Goal: Use online tool/utility: Utilize a website feature to perform a specific function

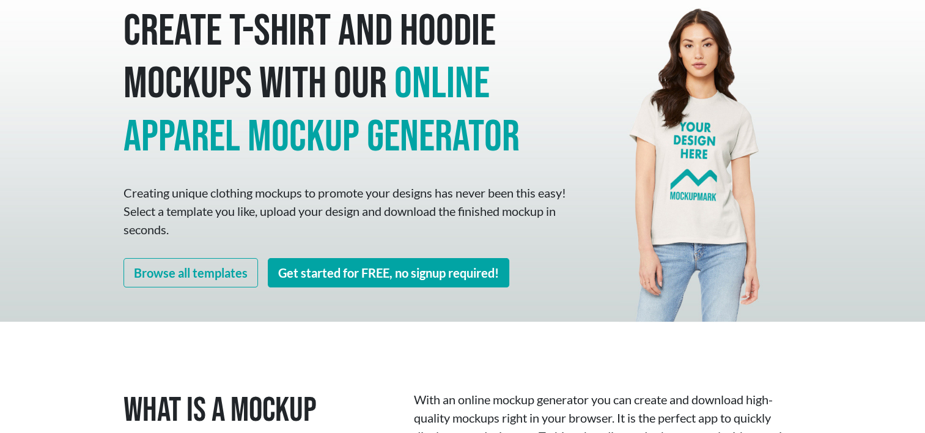
scroll to position [56, 0]
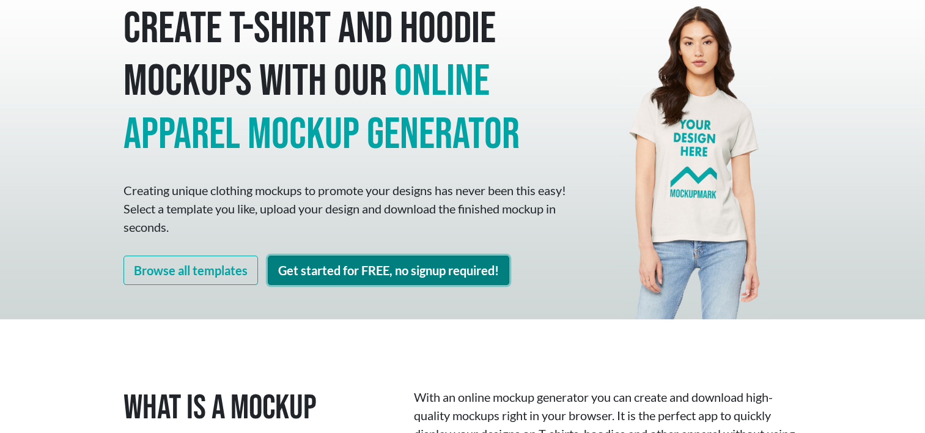
click at [323, 278] on link "Get started for FREE, no signup required!" at bounding box center [388, 270] width 241 height 29
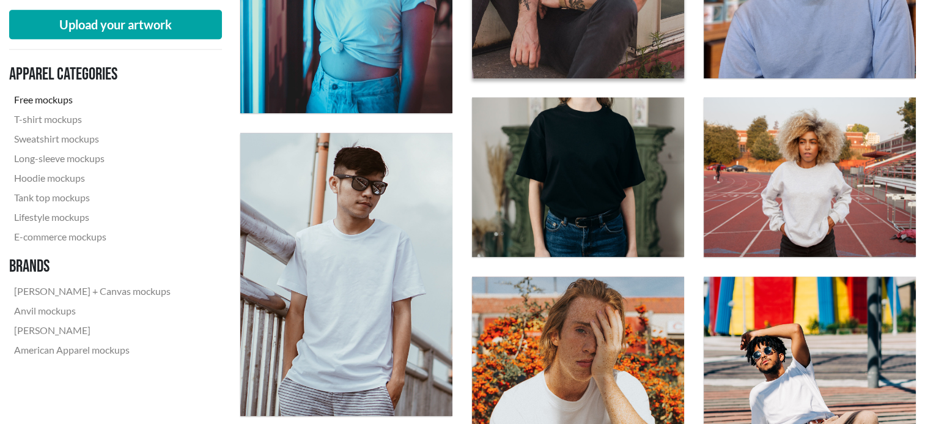
scroll to position [633, 0]
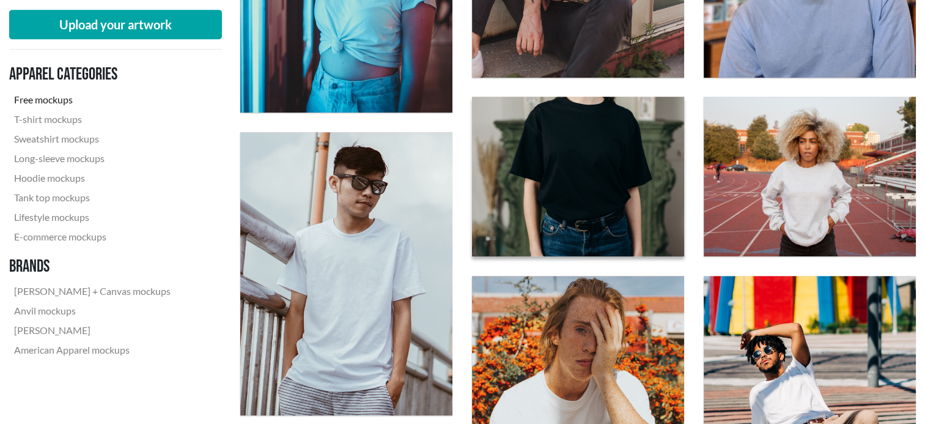
click at [583, 174] on img at bounding box center [577, 176] width 233 height 175
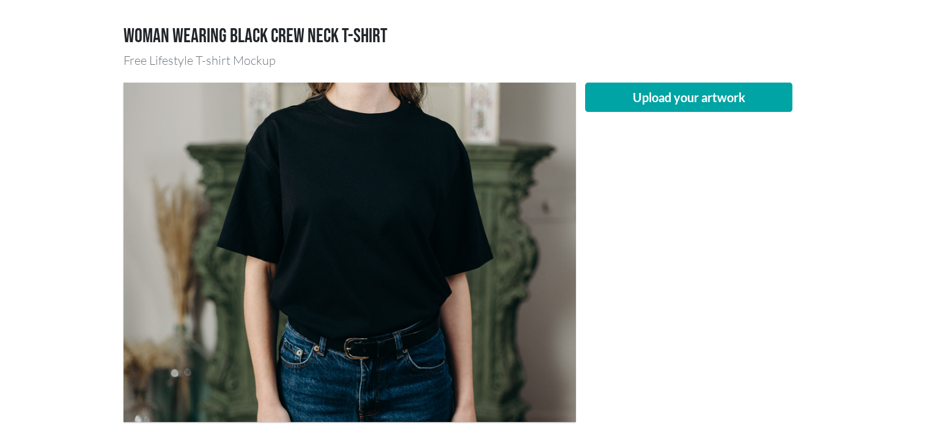
scroll to position [71, 0]
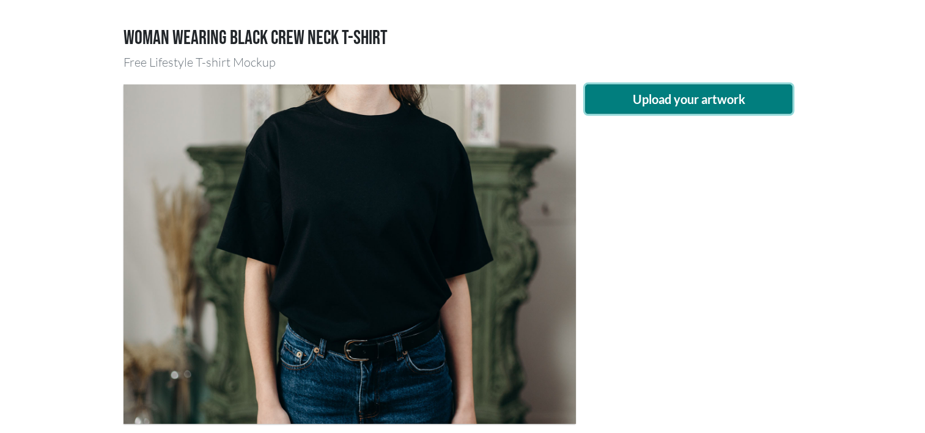
click at [710, 100] on button "Upload your artwork" at bounding box center [689, 98] width 208 height 29
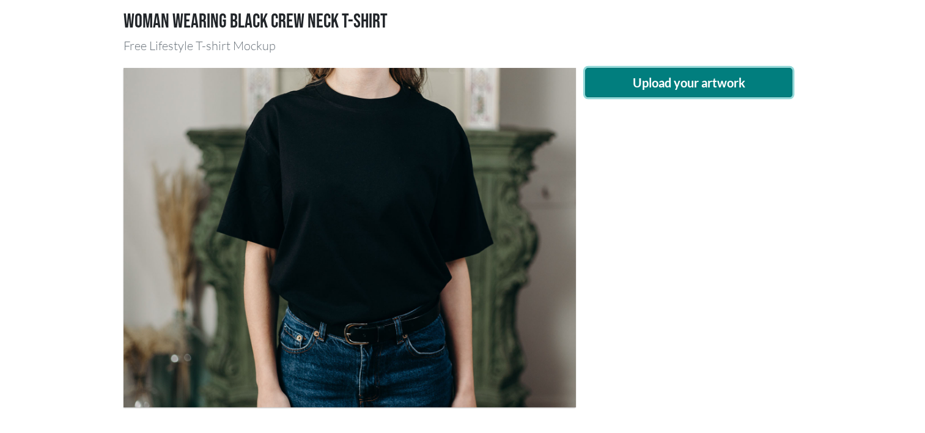
click at [613, 90] on button "Upload your artwork" at bounding box center [689, 82] width 208 height 29
click at [689, 73] on button "Upload your artwork" at bounding box center [689, 82] width 208 height 29
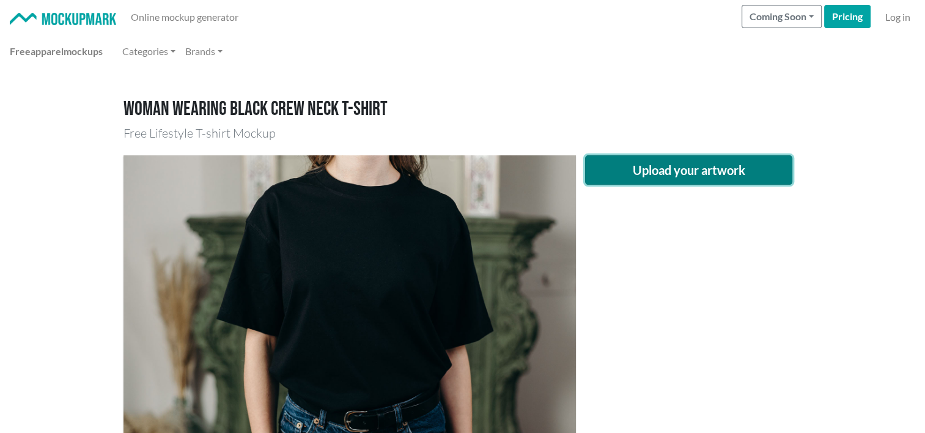
click at [658, 176] on button "Upload your artwork" at bounding box center [689, 169] width 208 height 29
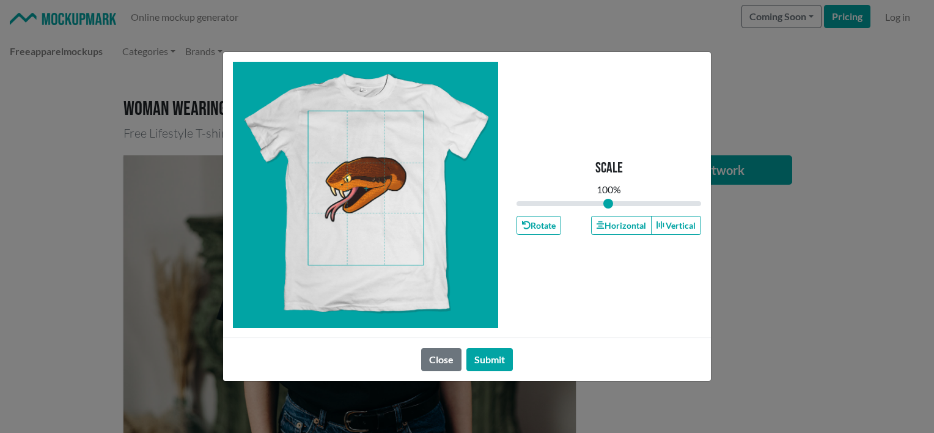
click at [381, 189] on span at bounding box center [366, 187] width 115 height 153
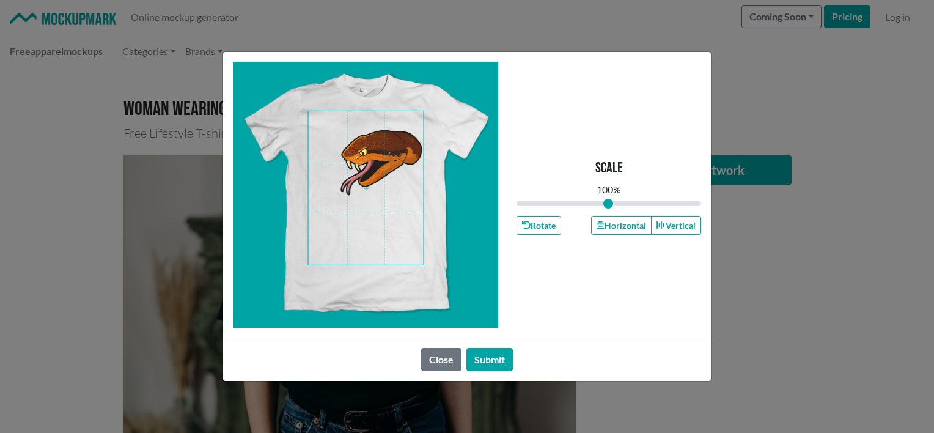
click at [395, 163] on span at bounding box center [366, 187] width 115 height 153
drag, startPoint x: 614, startPoint y: 205, endPoint x: 566, endPoint y: 212, distance: 48.1
type input "0.52"
click at [566, 210] on input "range" at bounding box center [609, 203] width 185 height 13
click at [394, 153] on span at bounding box center [366, 187] width 115 height 153
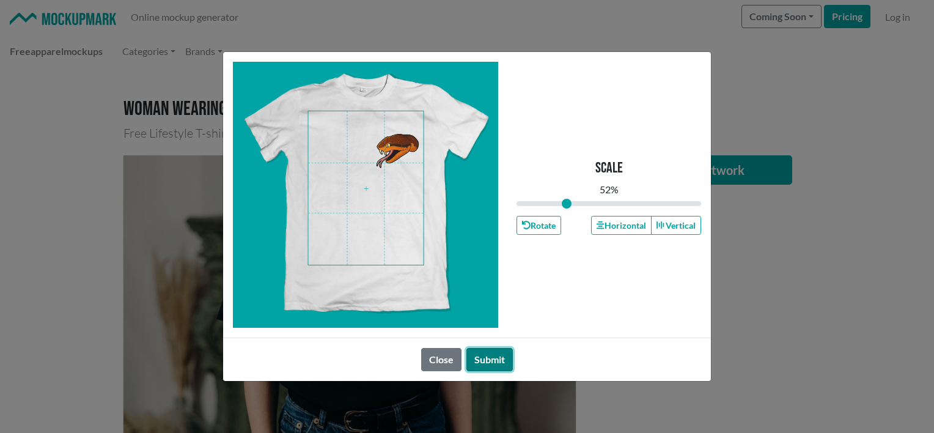
click at [486, 357] on button "Submit" at bounding box center [489, 359] width 46 height 23
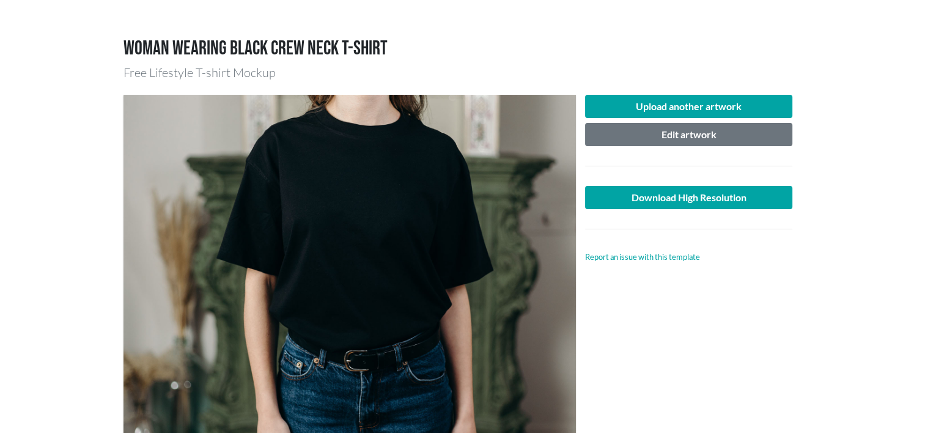
scroll to position [60, 0]
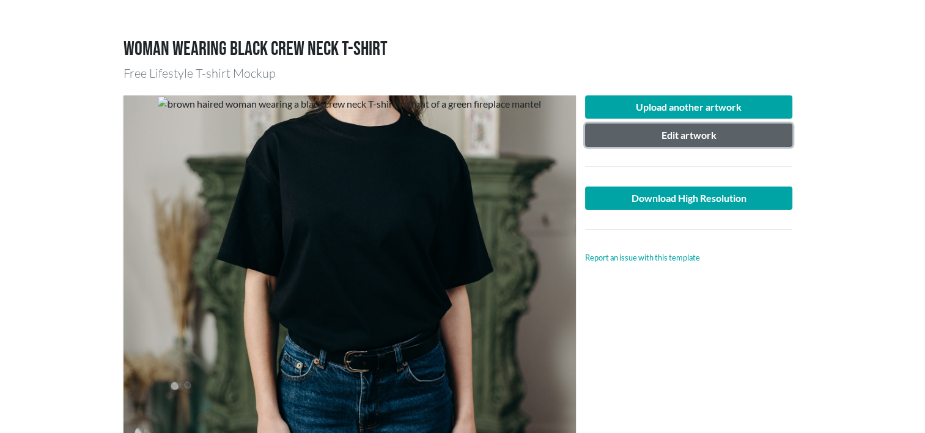
click at [681, 131] on button "Edit artwork" at bounding box center [689, 134] width 208 height 23
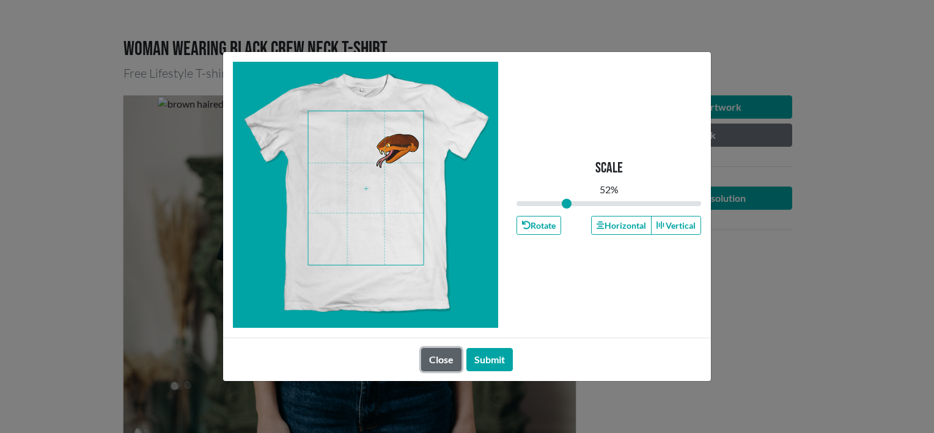
click at [458, 356] on button "Close" at bounding box center [441, 359] width 40 height 23
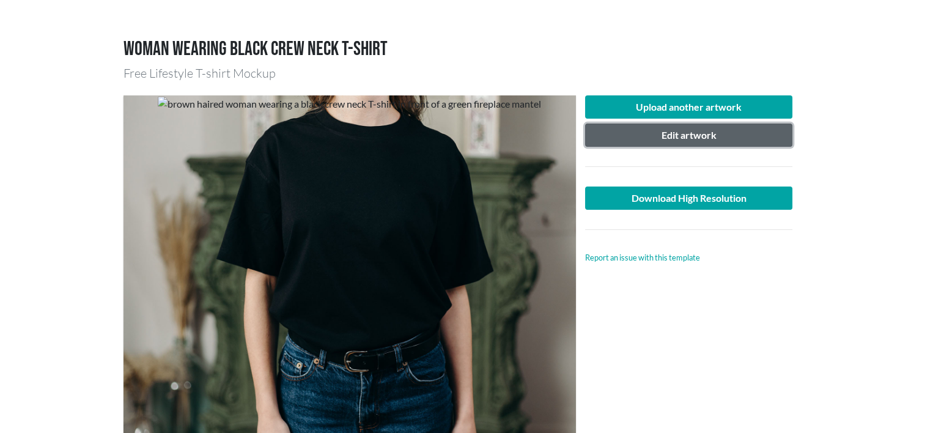
click at [666, 131] on button "Edit artwork" at bounding box center [689, 134] width 208 height 23
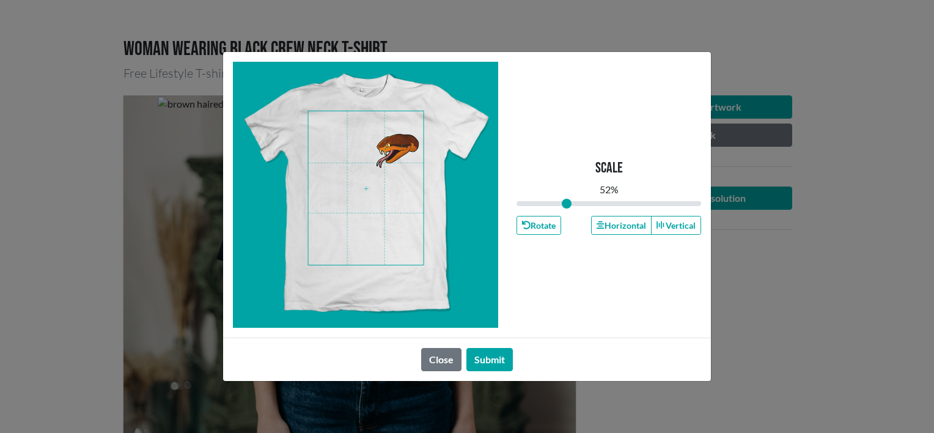
click at [721, 262] on div "Scale 52 % Rotate Horizontal Vertical Close Submit" at bounding box center [467, 216] width 934 height 433
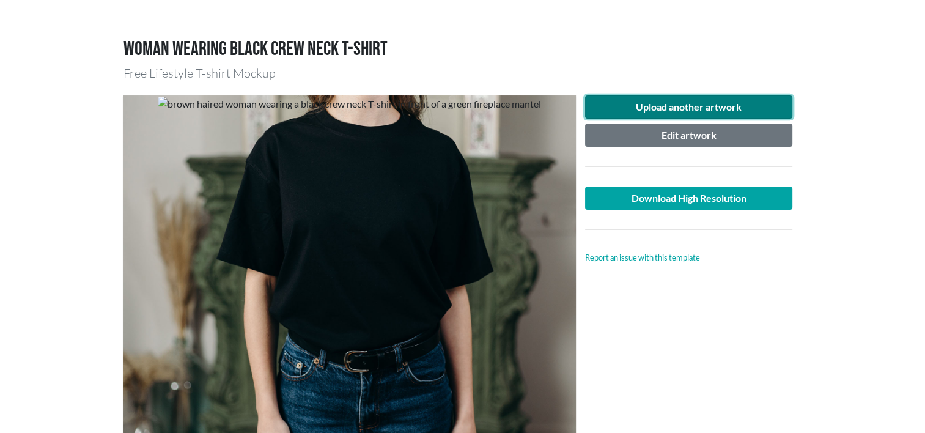
click at [689, 114] on button "Upload another artwork" at bounding box center [689, 106] width 208 height 23
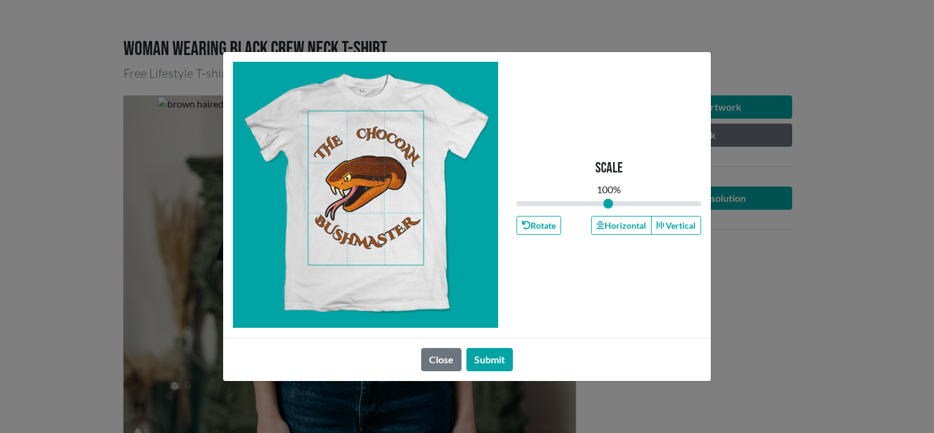
click at [365, 196] on span at bounding box center [366, 187] width 115 height 153
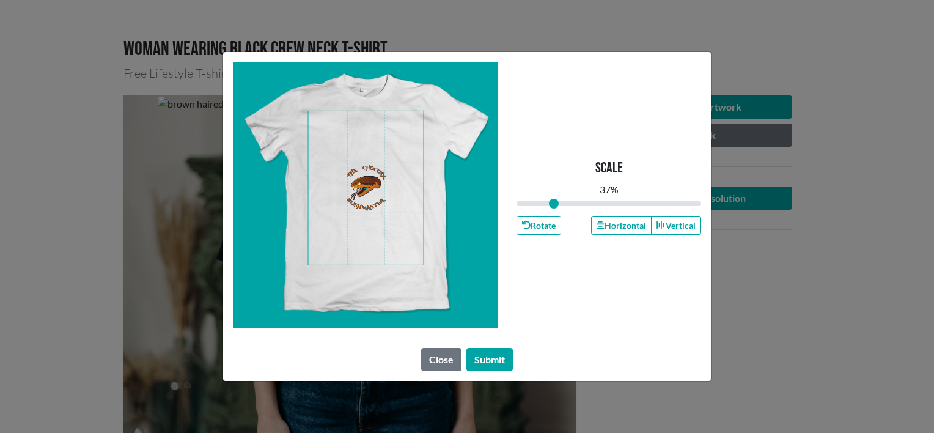
drag, startPoint x: 610, startPoint y: 203, endPoint x: 554, endPoint y: 202, distance: 56.2
click at [554, 202] on input "range" at bounding box center [609, 203] width 185 height 13
drag, startPoint x: 553, startPoint y: 199, endPoint x: 567, endPoint y: 194, distance: 15.1
click at [567, 197] on input "range" at bounding box center [609, 203] width 185 height 13
type input "0.42"
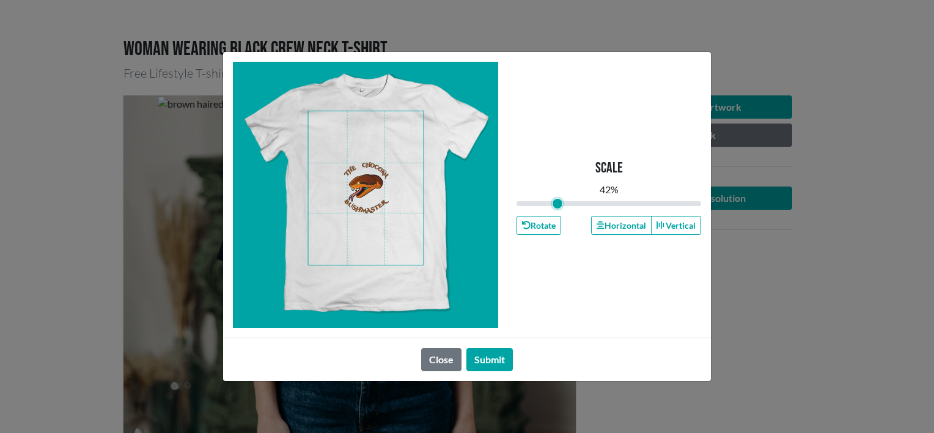
click at [557, 203] on input "range" at bounding box center [609, 203] width 185 height 13
click at [410, 154] on span at bounding box center [366, 187] width 115 height 153
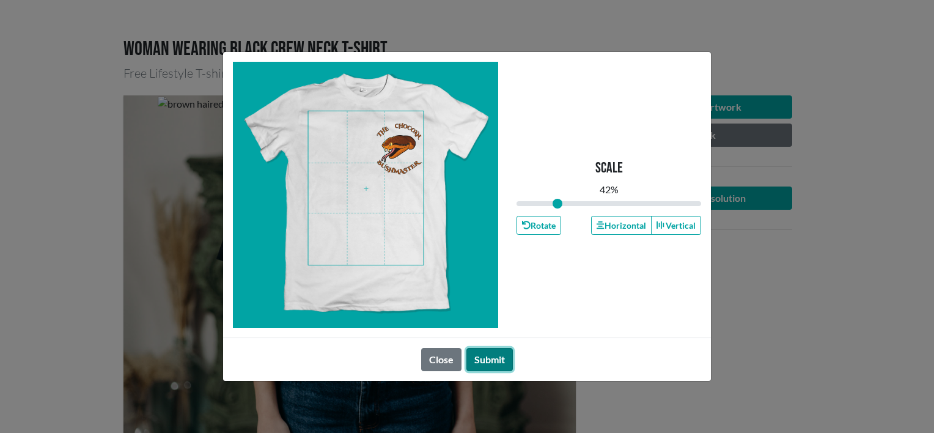
click at [482, 348] on button "Submit" at bounding box center [489, 359] width 46 height 23
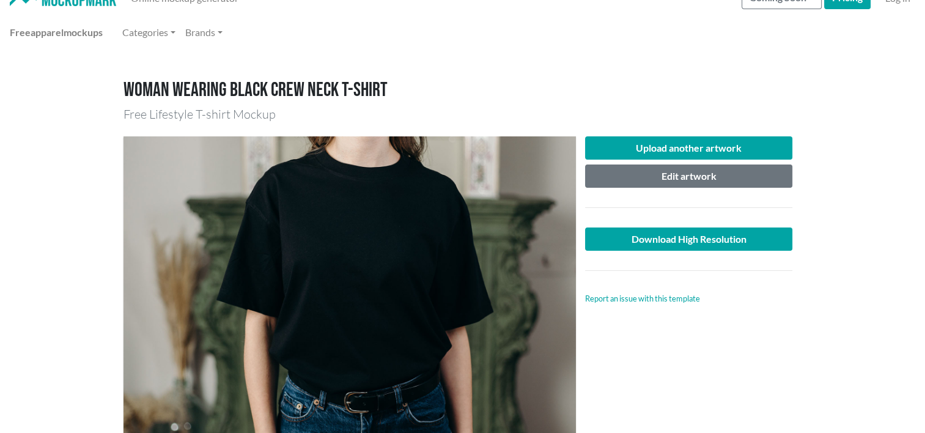
scroll to position [7, 0]
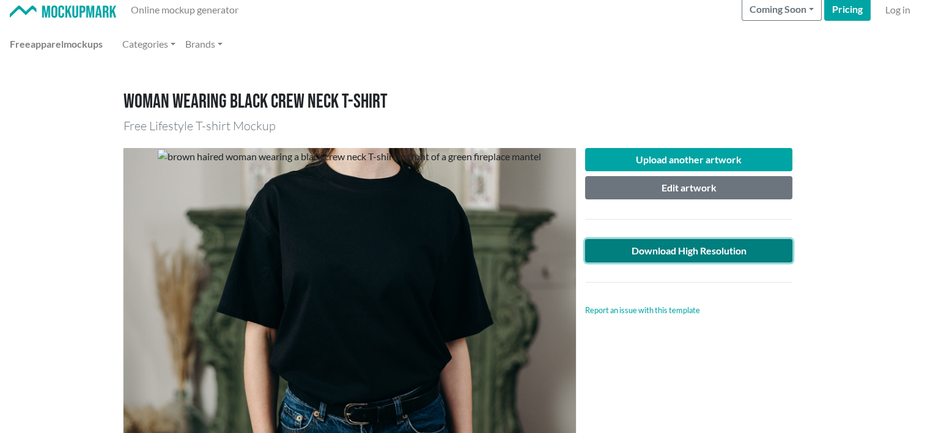
click at [709, 248] on link "Download High Resolution" at bounding box center [689, 250] width 208 height 23
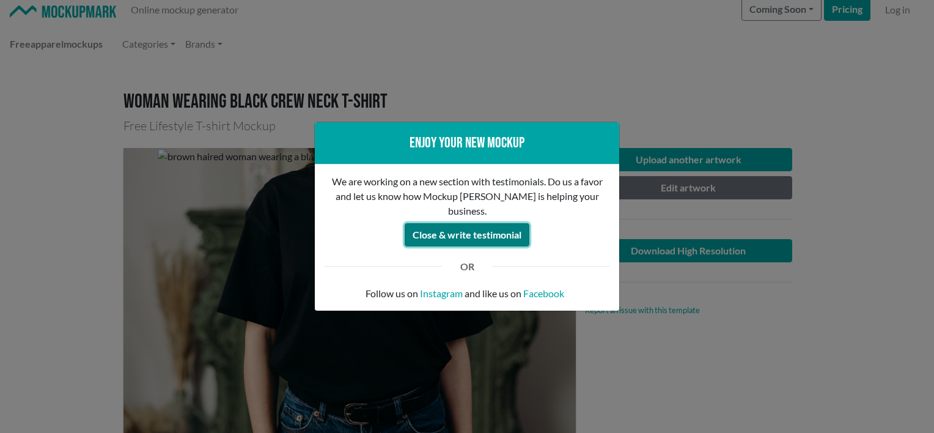
click at [465, 223] on button "Close & write testimonial" at bounding box center [467, 234] width 125 height 23
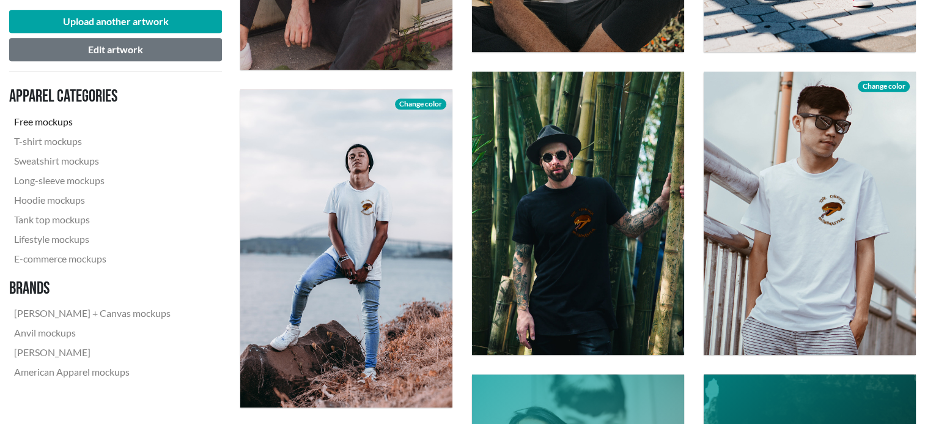
scroll to position [1122, 0]
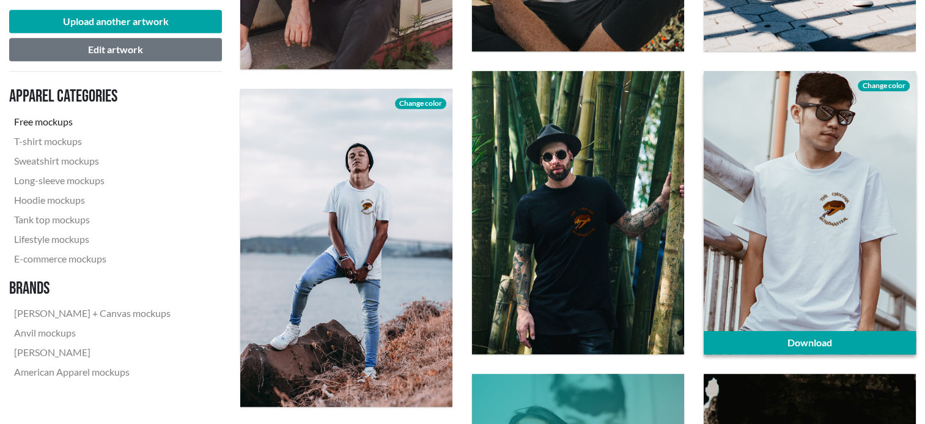
click at [756, 237] on div at bounding box center [810, 212] width 212 height 283
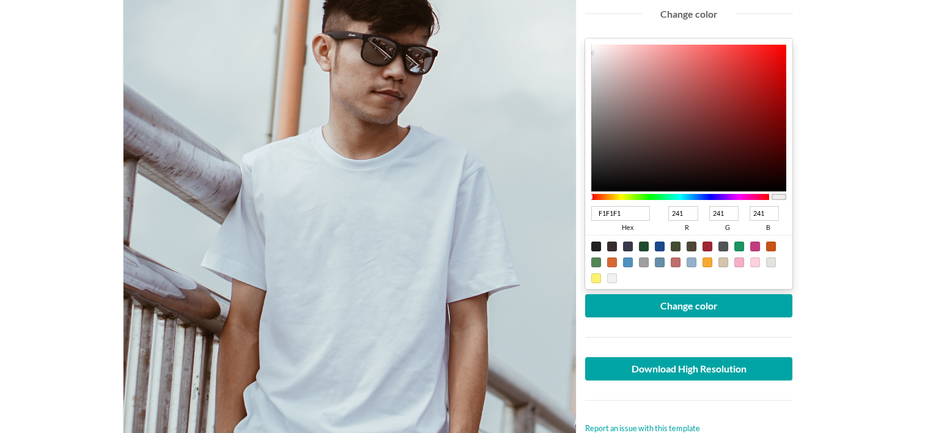
scroll to position [222, 0]
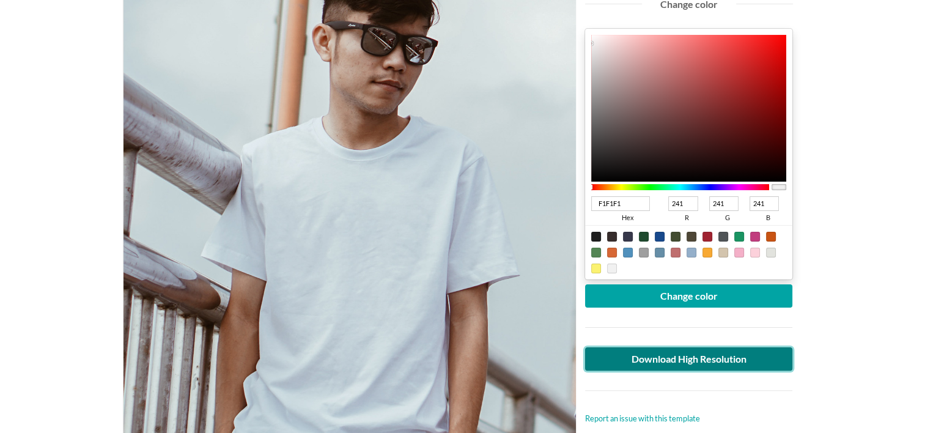
click at [612, 364] on link "Download High Resolution" at bounding box center [689, 358] width 208 height 23
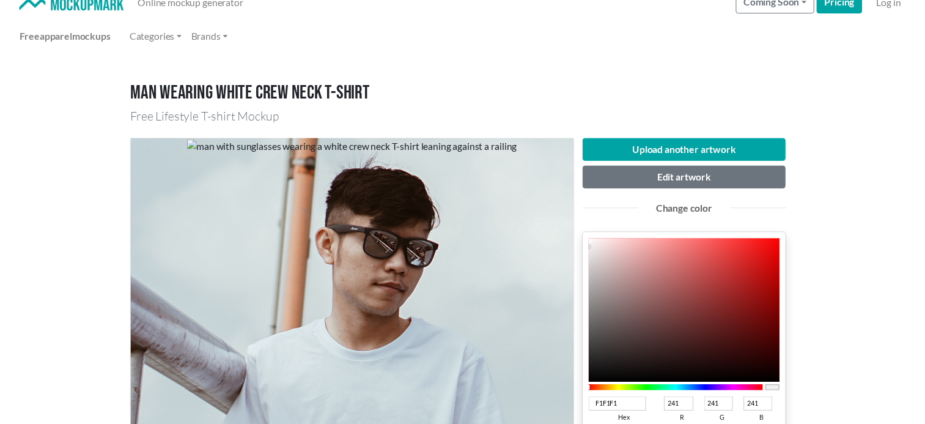
scroll to position [0, 0]
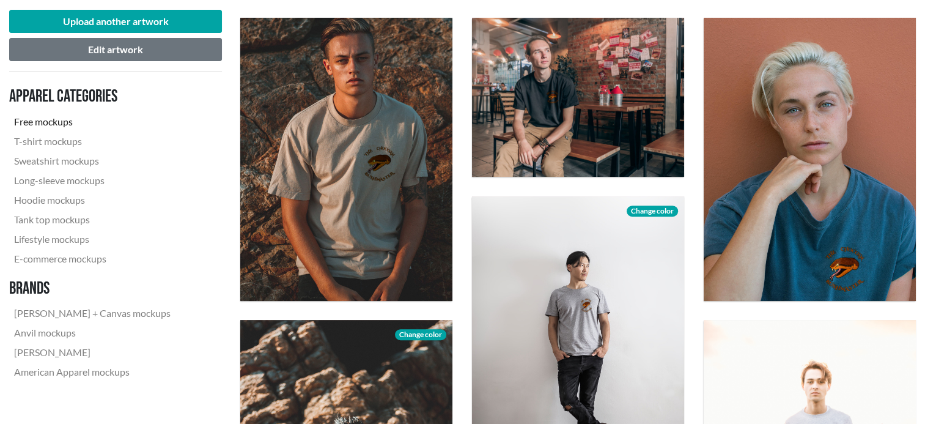
scroll to position [410, 0]
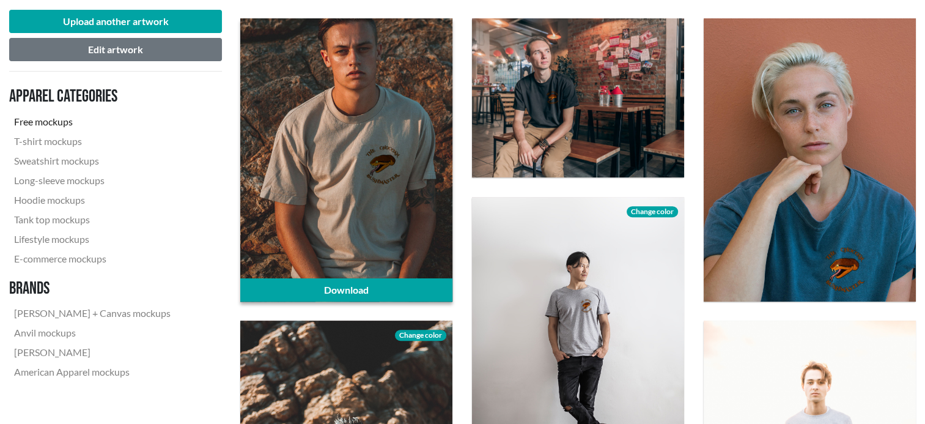
click at [415, 234] on div at bounding box center [346, 159] width 212 height 283
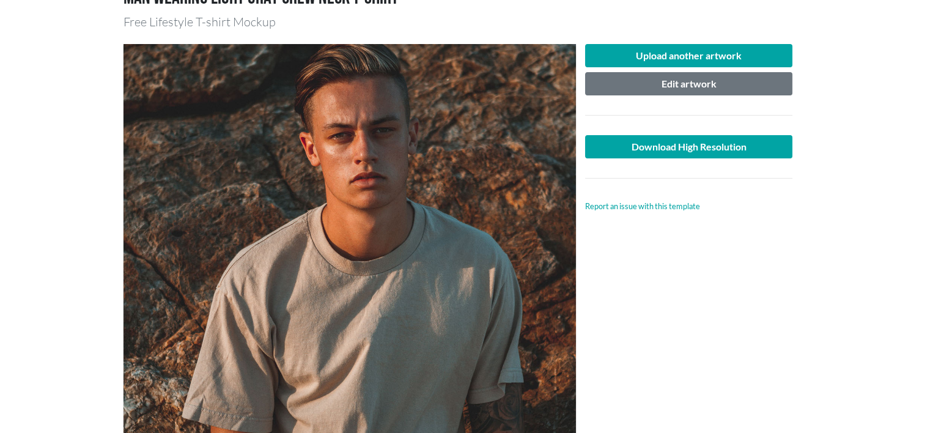
scroll to position [110, 0]
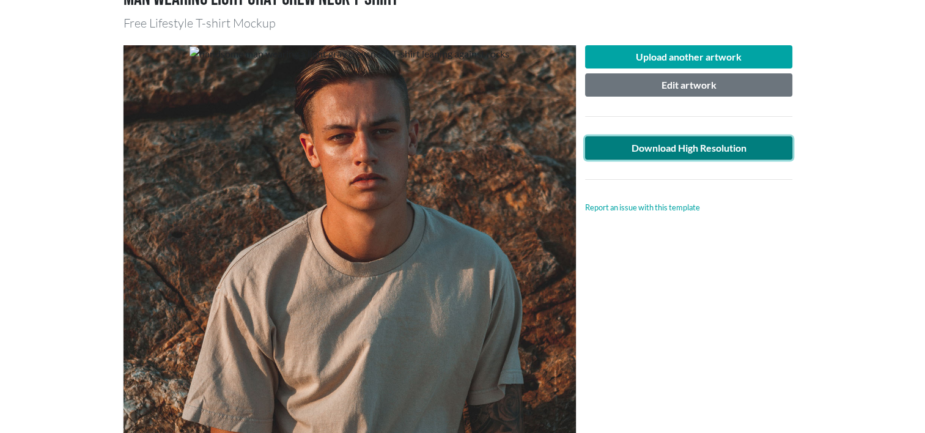
click at [658, 147] on link "Download High Resolution" at bounding box center [689, 147] width 208 height 23
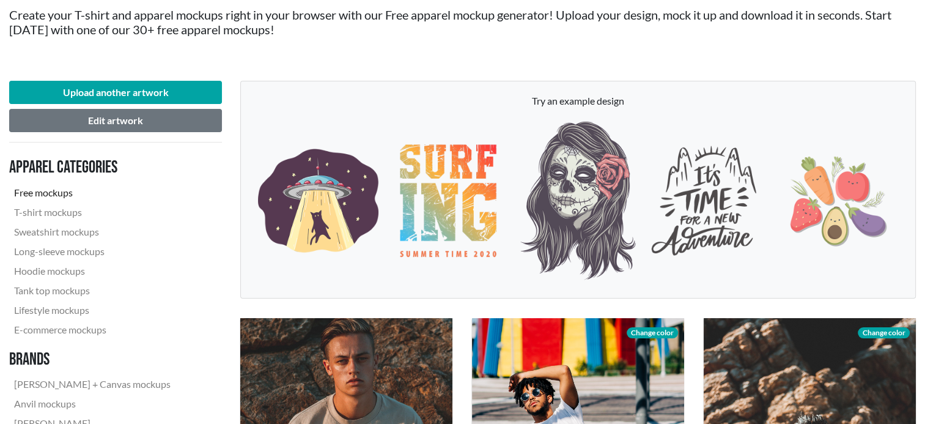
scroll to position [147, 0]
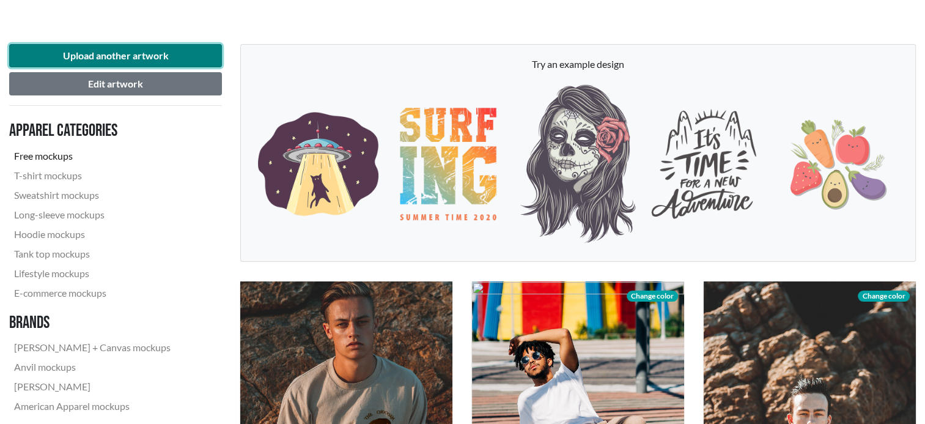
click at [163, 48] on button "Upload another artwork" at bounding box center [115, 55] width 213 height 23
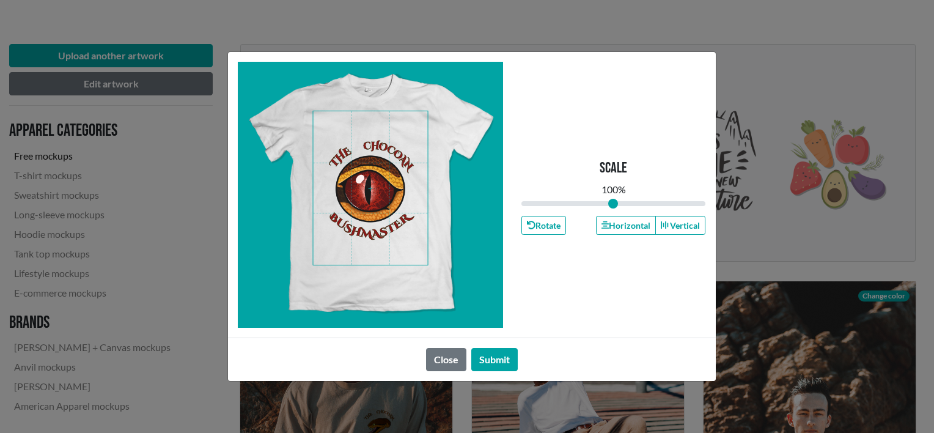
click at [355, 205] on span at bounding box center [370, 187] width 115 height 153
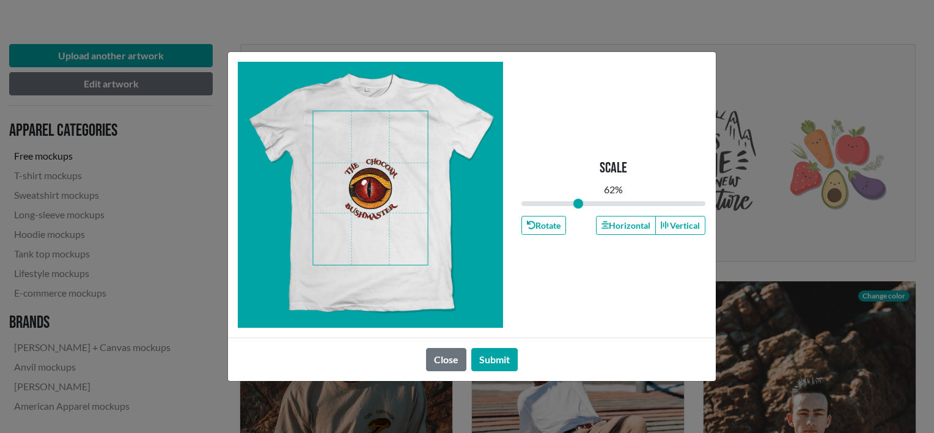
drag, startPoint x: 609, startPoint y: 203, endPoint x: 578, endPoint y: 206, distance: 31.9
click at [578, 206] on input "range" at bounding box center [613, 203] width 185 height 13
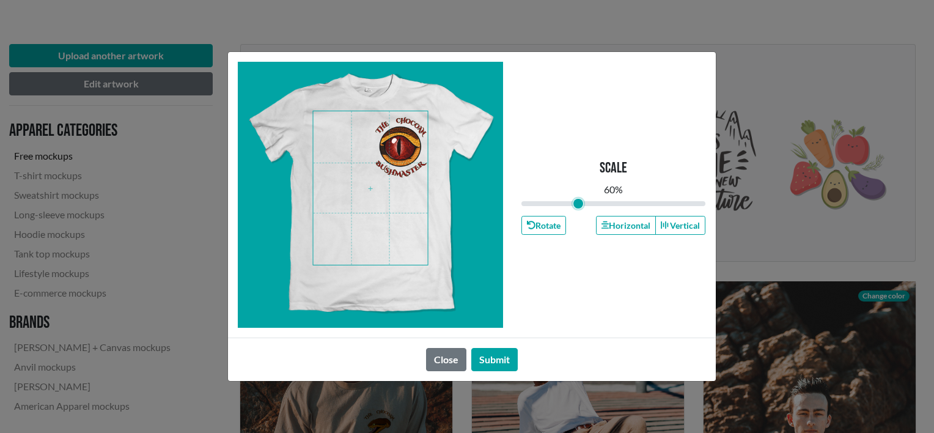
click at [401, 161] on span at bounding box center [370, 187] width 115 height 153
click at [570, 203] on input "range" at bounding box center [613, 203] width 185 height 13
type input "0.5"
click at [569, 203] on input "range" at bounding box center [613, 203] width 185 height 13
click at [405, 149] on span at bounding box center [370, 187] width 115 height 153
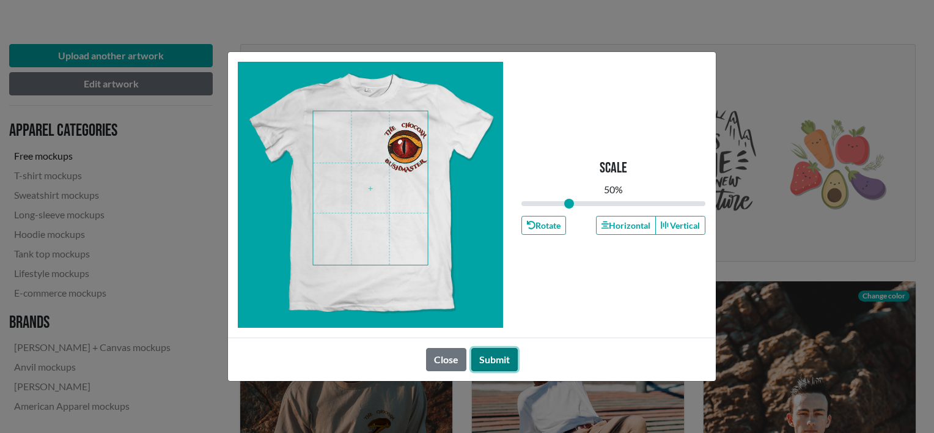
click at [496, 353] on button "Submit" at bounding box center [494, 359] width 46 height 23
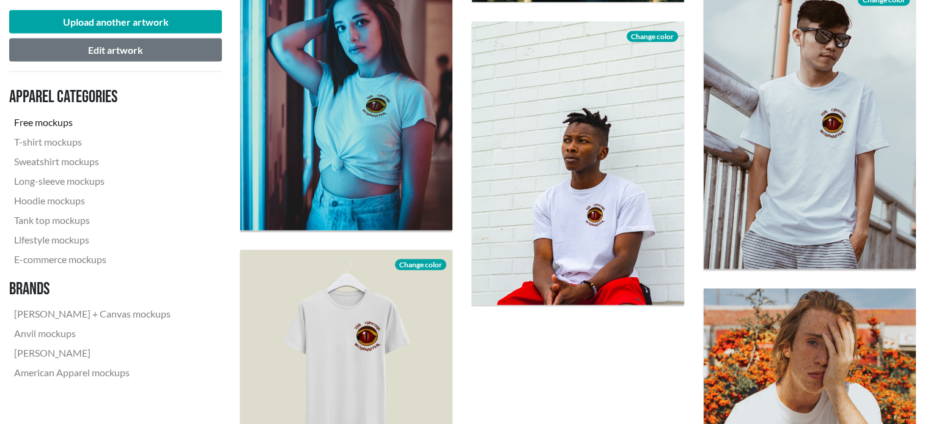
scroll to position [2286, 0]
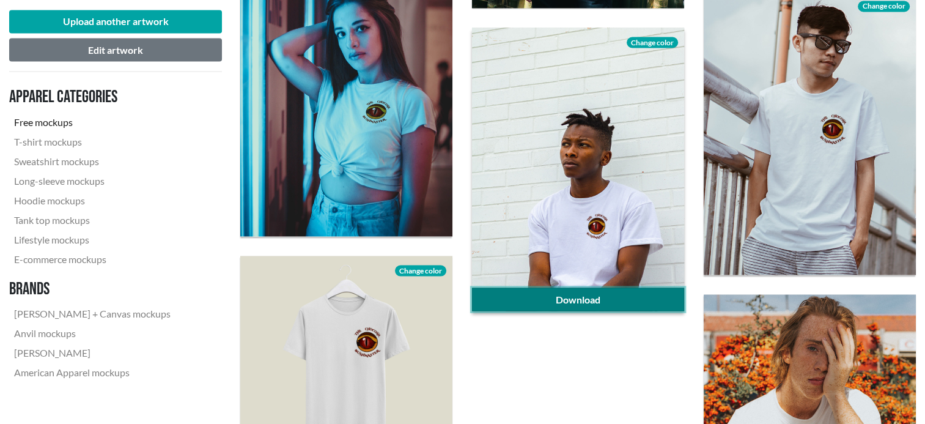
click at [565, 298] on link "Download" at bounding box center [578, 298] width 212 height 23
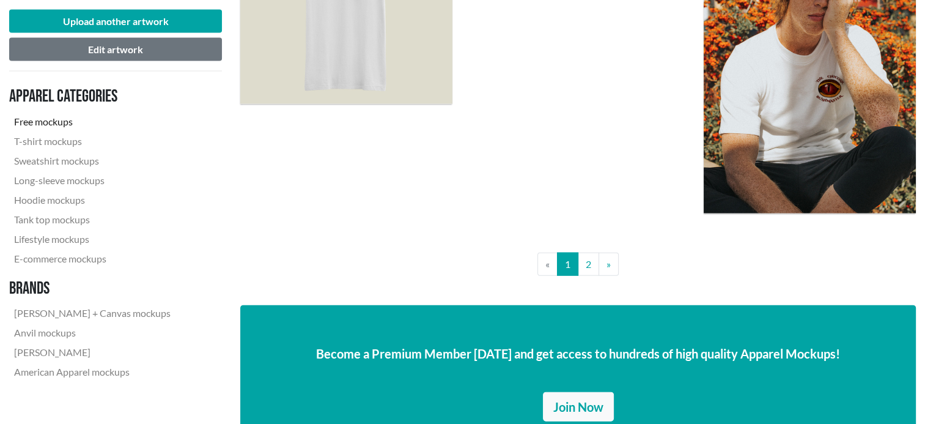
scroll to position [2650, 0]
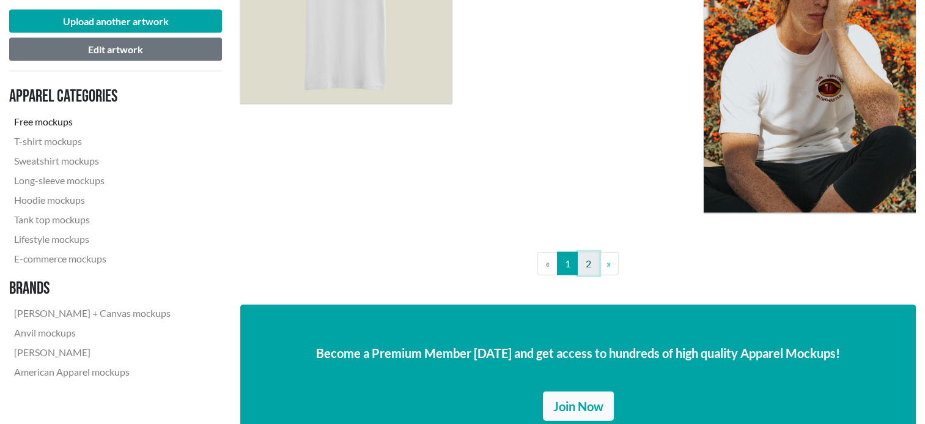
click at [595, 262] on link "2" at bounding box center [588, 263] width 21 height 23
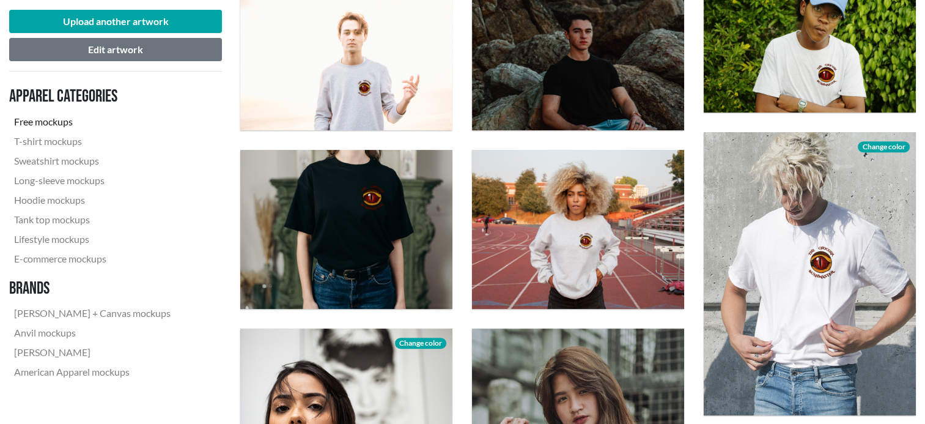
scroll to position [462, 0]
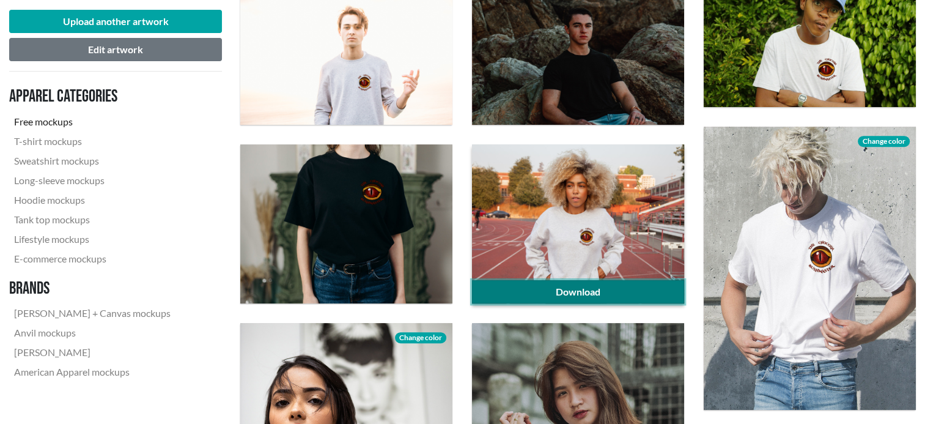
click at [567, 286] on link "Download" at bounding box center [578, 291] width 212 height 23
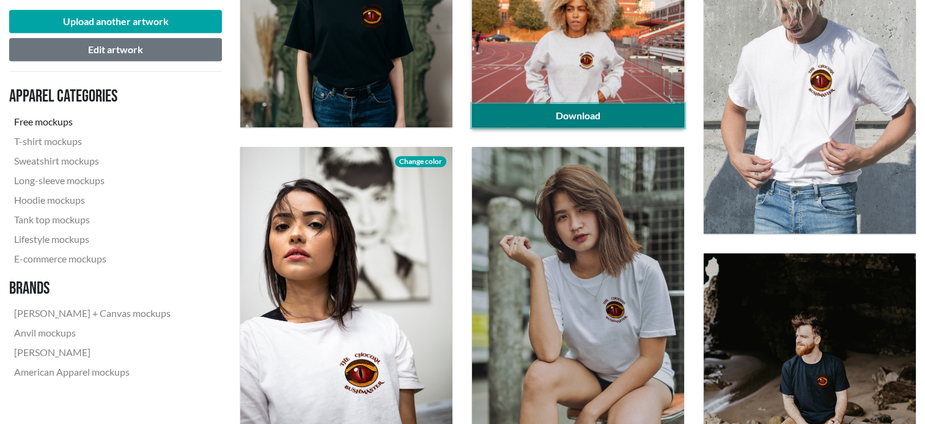
scroll to position [639, 0]
